Goal: Task Accomplishment & Management: Use online tool/utility

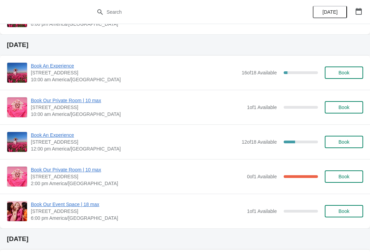
scroll to position [568, 0]
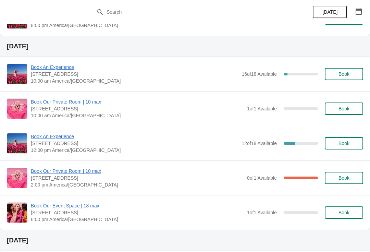
click at [39, 139] on span "Book An Experience" at bounding box center [134, 136] width 207 height 7
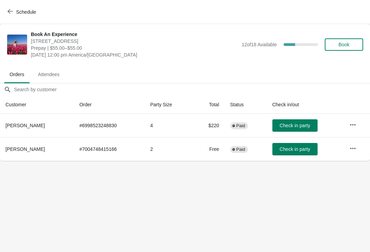
click at [354, 124] on icon "button" at bounding box center [353, 124] width 7 height 7
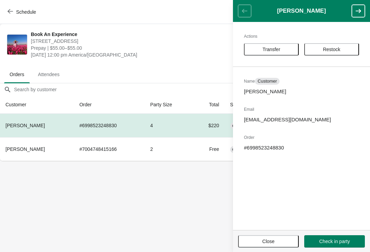
click at [272, 47] on span "Transfer" at bounding box center [272, 49] width 18 height 5
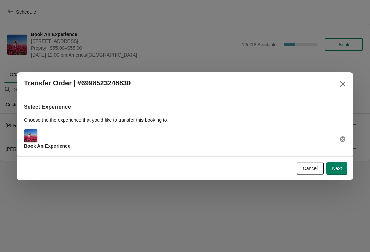
click at [332, 167] on span "Next" at bounding box center [337, 168] width 10 height 5
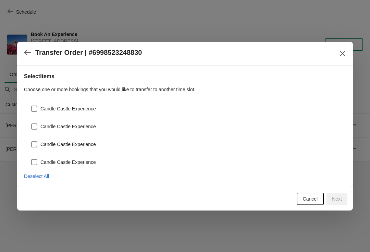
click at [37, 107] on span at bounding box center [34, 109] width 6 height 6
click at [32, 106] on input "Candle Castle Experience" at bounding box center [31, 106] width 0 height 0
checkbox input "true"
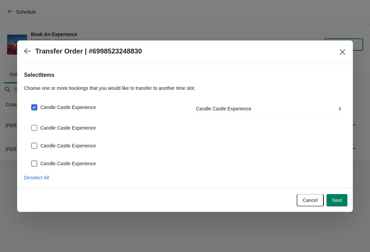
click at [35, 129] on span at bounding box center [34, 128] width 6 height 6
click at [32, 125] on input "Candle Castle Experience" at bounding box center [31, 125] width 0 height 0
checkbox input "true"
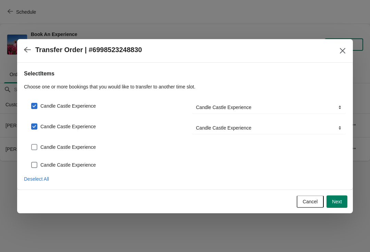
click at [34, 149] on span at bounding box center [34, 147] width 6 height 6
click at [32, 144] on input "Candle Castle Experience" at bounding box center [31, 144] width 0 height 0
checkbox input "true"
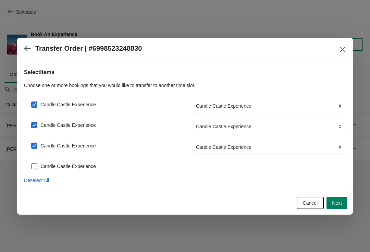
click at [36, 167] on span at bounding box center [34, 166] width 6 height 6
click at [32, 164] on input "Candle Castle Experience" at bounding box center [31, 163] width 0 height 0
checkbox input "true"
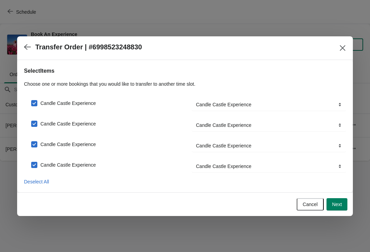
click at [334, 202] on span "Next" at bounding box center [337, 204] width 10 height 5
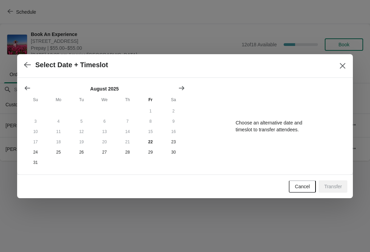
click at [181, 88] on icon "Show next month, September 2025" at bounding box center [181, 88] width 7 height 7
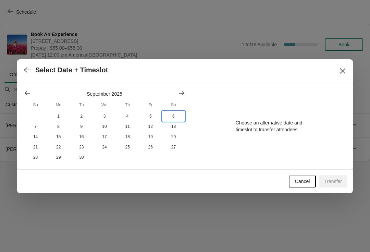
click at [174, 115] on button "6" at bounding box center [173, 116] width 23 height 10
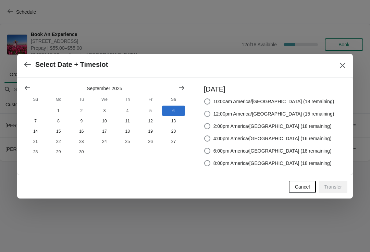
click at [211, 111] on span at bounding box center [207, 113] width 7 height 7
click at [205, 111] on input "12:00pm America/[GEOGRAPHIC_DATA] (15 remaining)" at bounding box center [204, 111] width 0 height 0
radio input "true"
click at [337, 187] on span "Transfer" at bounding box center [333, 186] width 18 height 5
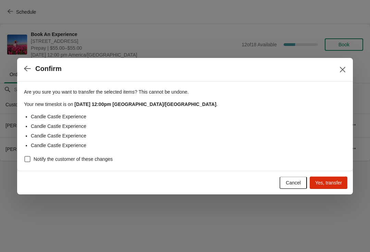
click at [28, 152] on div "Are you sure you want to transfer the selected items ? This cannot be undone. Y…" at bounding box center [185, 123] width 322 height 81
click at [26, 158] on span at bounding box center [27, 159] width 6 height 6
click at [25, 156] on input "Notify the customer of these changes" at bounding box center [24, 156] width 0 height 0
checkbox input "true"
click at [330, 182] on span "Yes, transfer" at bounding box center [329, 182] width 27 height 5
